Goal: Information Seeking & Learning: Learn about a topic

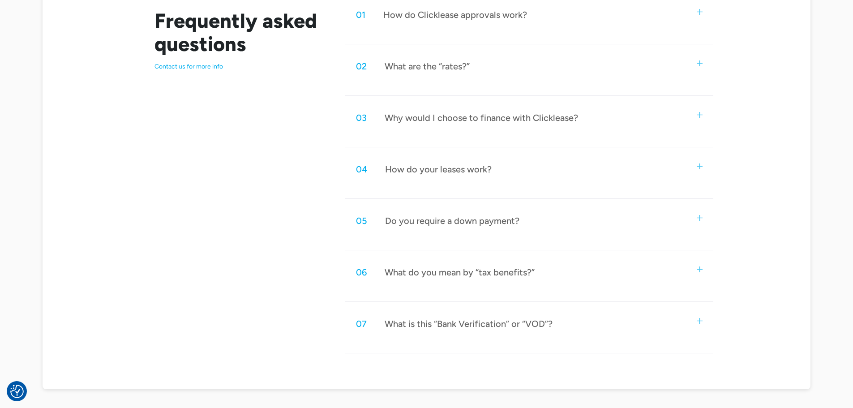
click at [435, 276] on div "What do you mean by “tax benefits?”" at bounding box center [460, 272] width 150 height 12
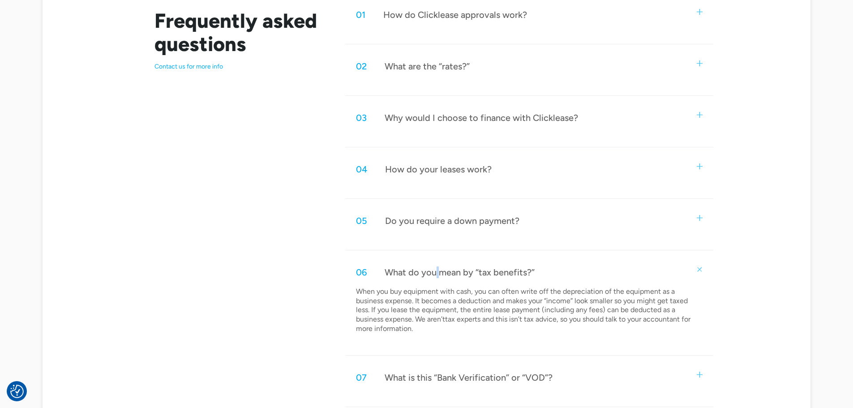
click at [435, 276] on div "What do you mean by “tax benefits?”" at bounding box center [460, 272] width 150 height 12
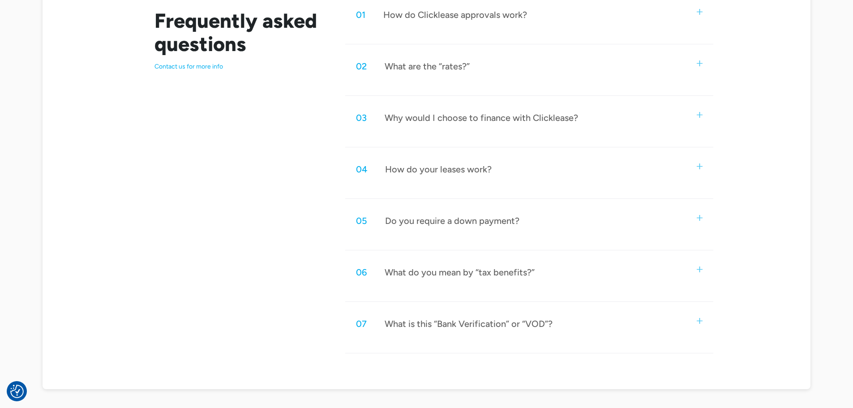
click at [444, 325] on div "What is this “Bank Verification” or “VOD”?" at bounding box center [469, 324] width 168 height 12
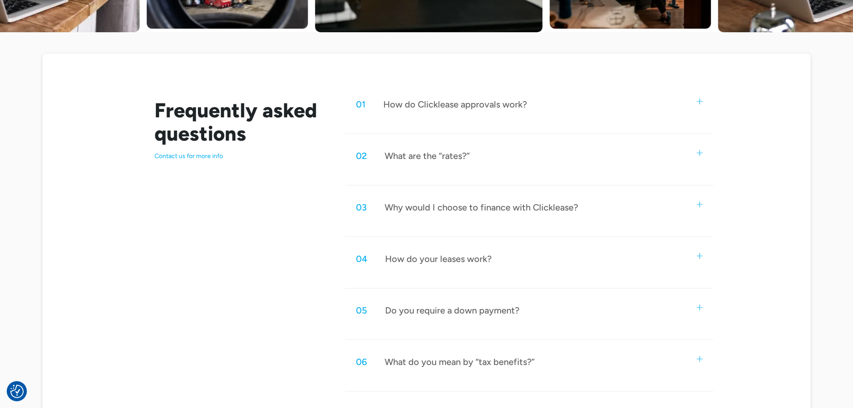
scroll to position [358, 0]
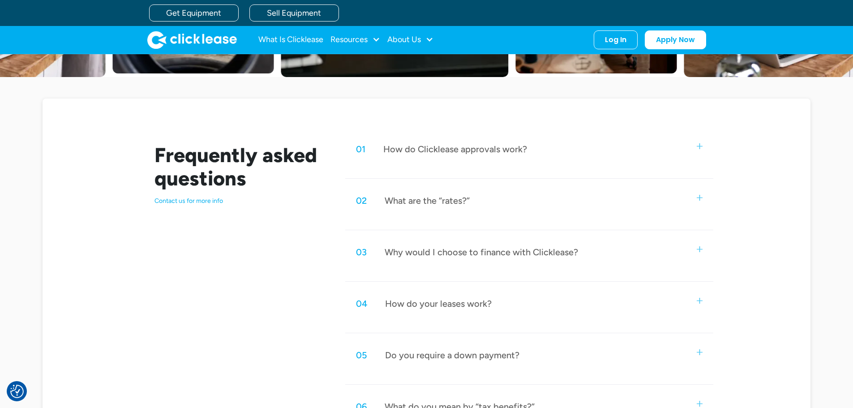
click at [437, 166] on div "01 How do Clicklease approvals work? Using our cutting-edge technology, we crea…" at bounding box center [529, 156] width 368 height 44
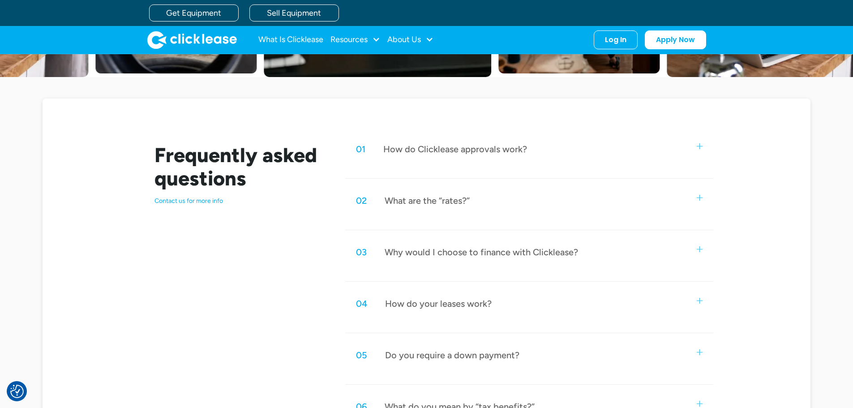
click at [442, 153] on div "How do Clicklease approvals work?" at bounding box center [455, 149] width 144 height 12
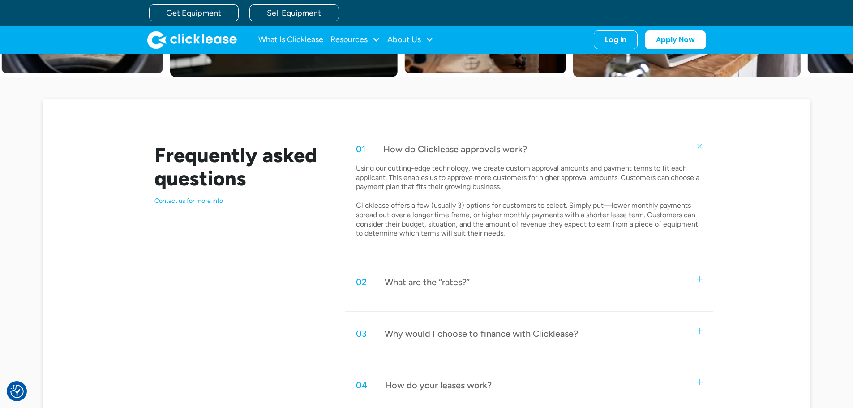
click at [418, 283] on div "What are the “rates?”" at bounding box center [427, 282] width 85 height 12
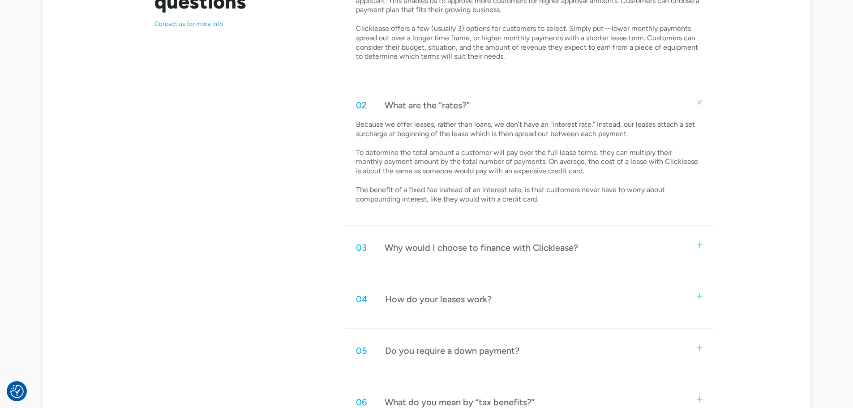
scroll to position [537, 0]
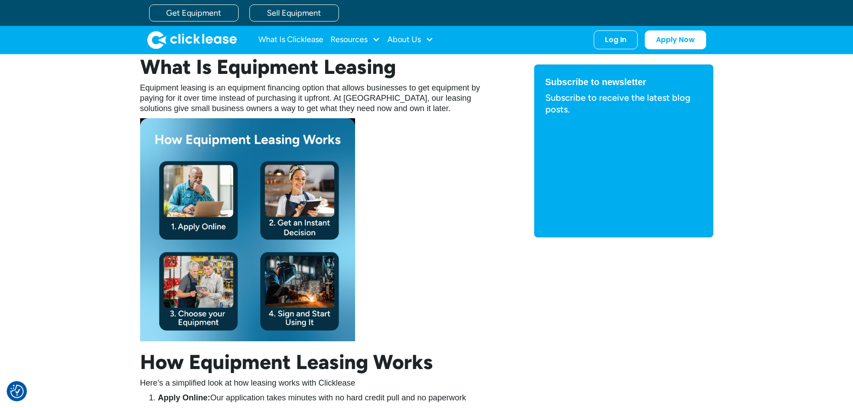
scroll to position [448, 0]
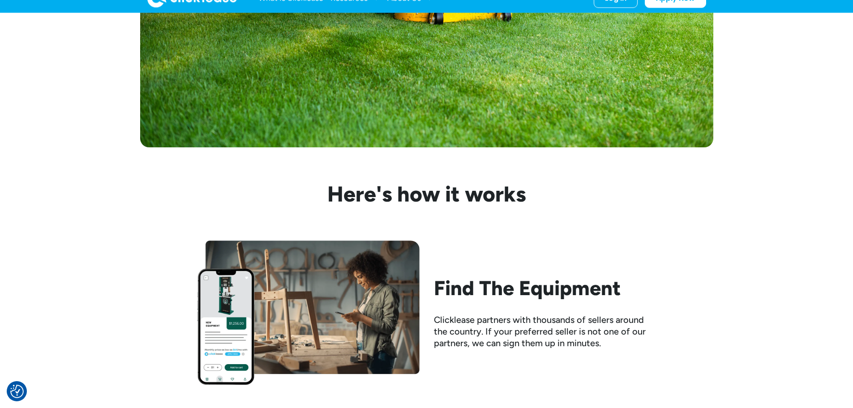
scroll to position [672, 0]
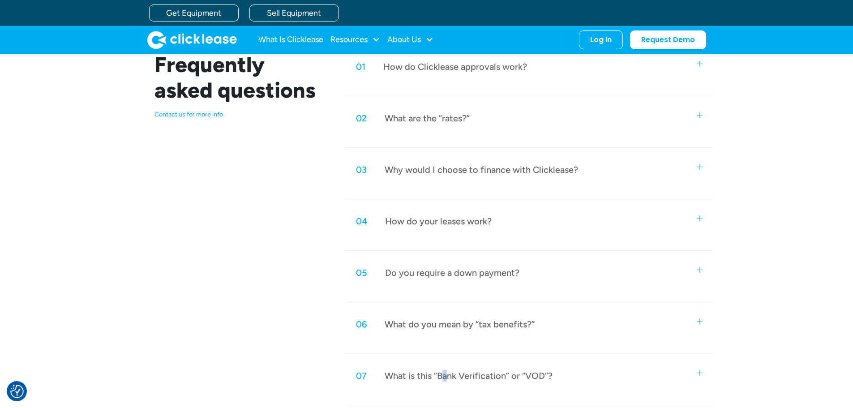
click at [445, 386] on div "07 What is this “Bank Verification” or “VOD”?" at bounding box center [529, 376] width 368 height 30
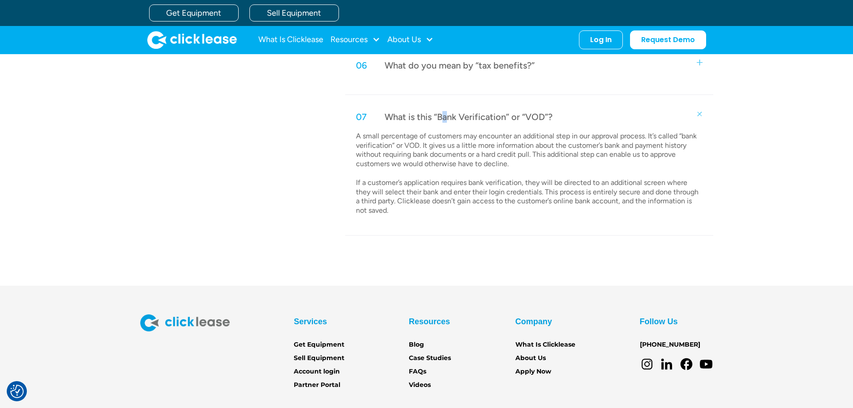
scroll to position [702, 0]
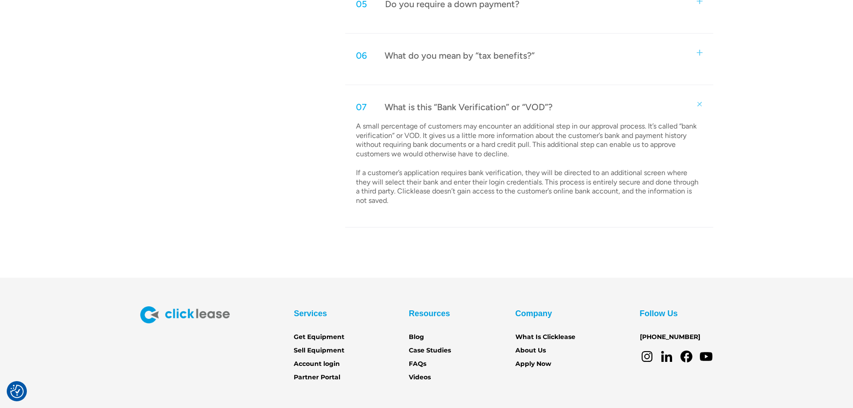
click at [195, 196] on div "Frequently asked questions Contact us for more info 01 How do Clicklease approv…" at bounding box center [426, 5] width 573 height 444
